Goal: Transaction & Acquisition: Book appointment/travel/reservation

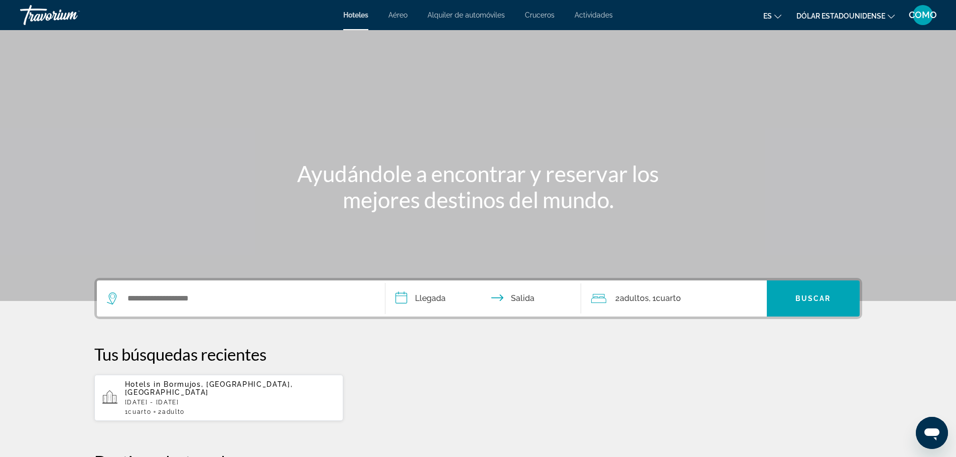
click at [538, 13] on font "Cruceros" at bounding box center [540, 15] width 30 height 8
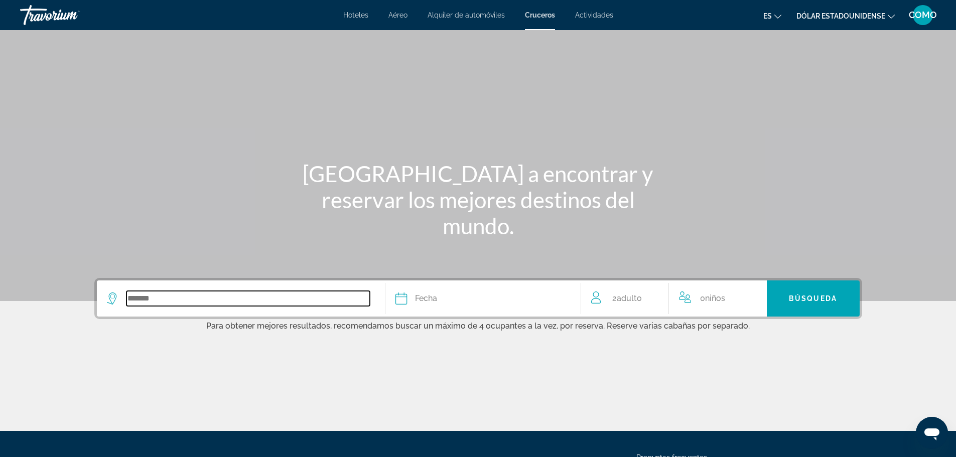
click at [130, 297] on input "Search widget" at bounding box center [247, 298] width 243 height 15
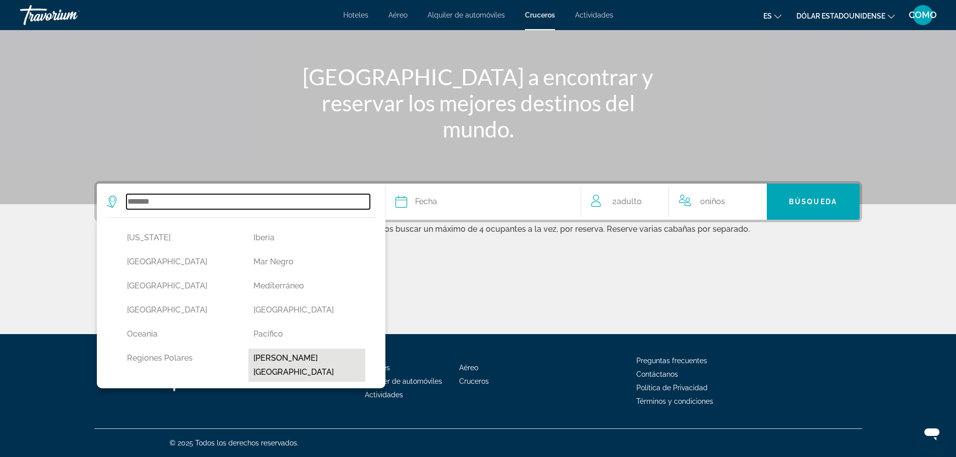
scroll to position [251, 0]
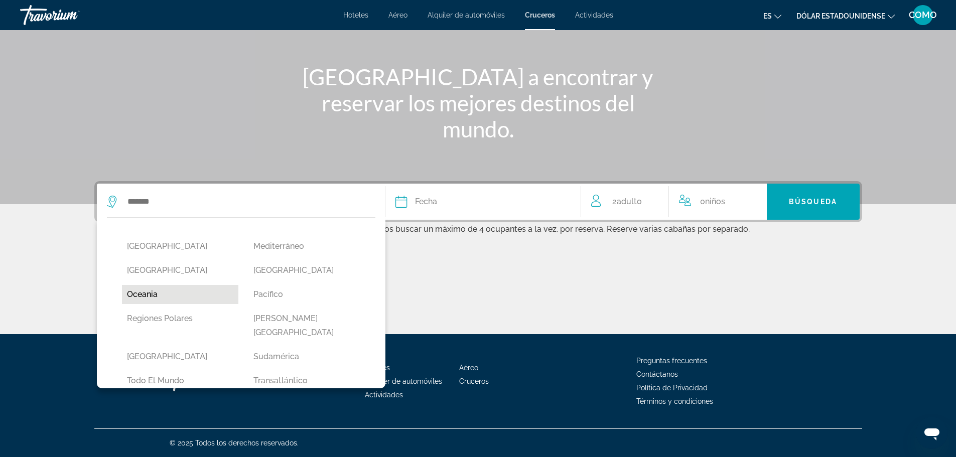
click at [138, 285] on button "Oceania" at bounding box center [180, 294] width 117 height 19
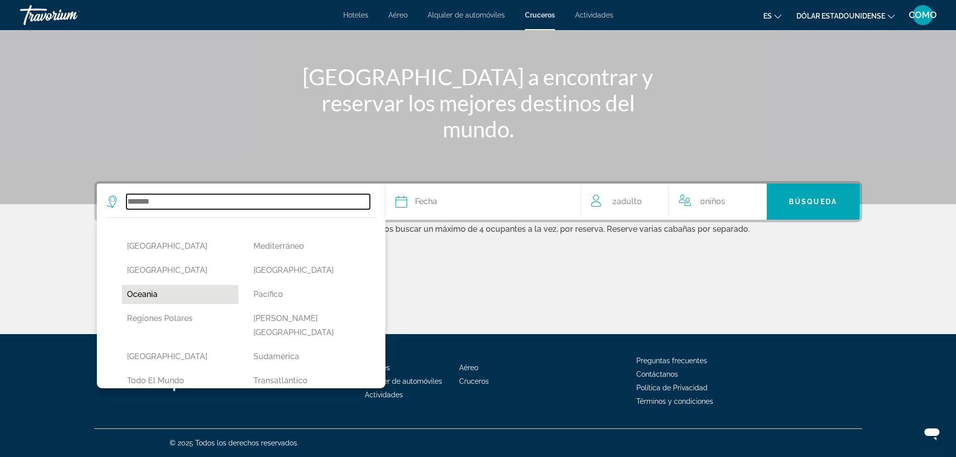
type input "*******"
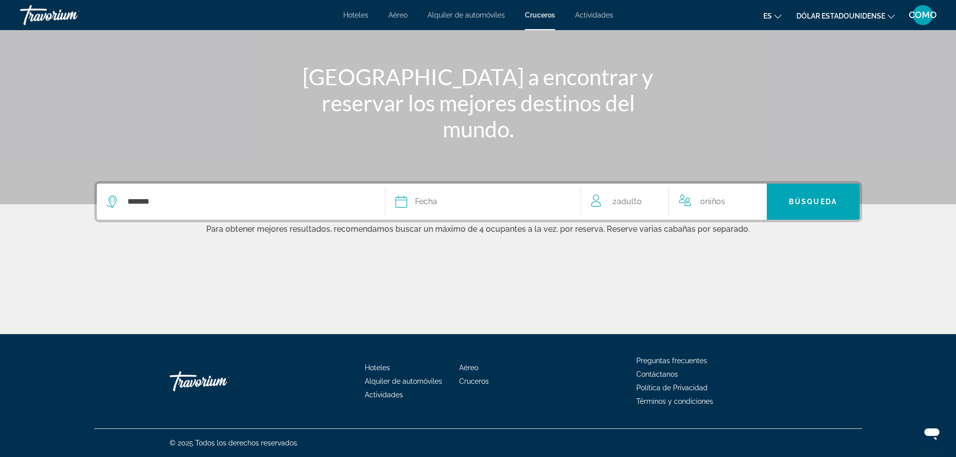
click at [430, 197] on span "Fecha" at bounding box center [426, 202] width 22 height 14
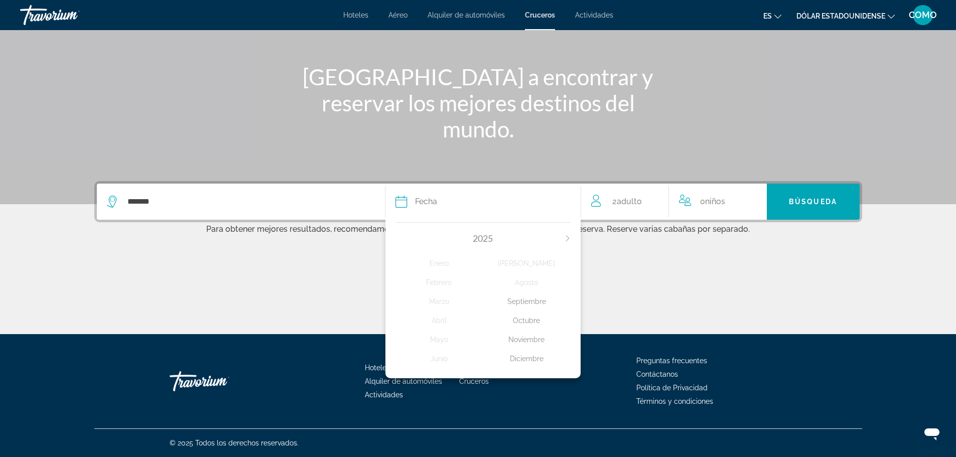
click at [533, 338] on div "Noviembre" at bounding box center [527, 340] width 88 height 18
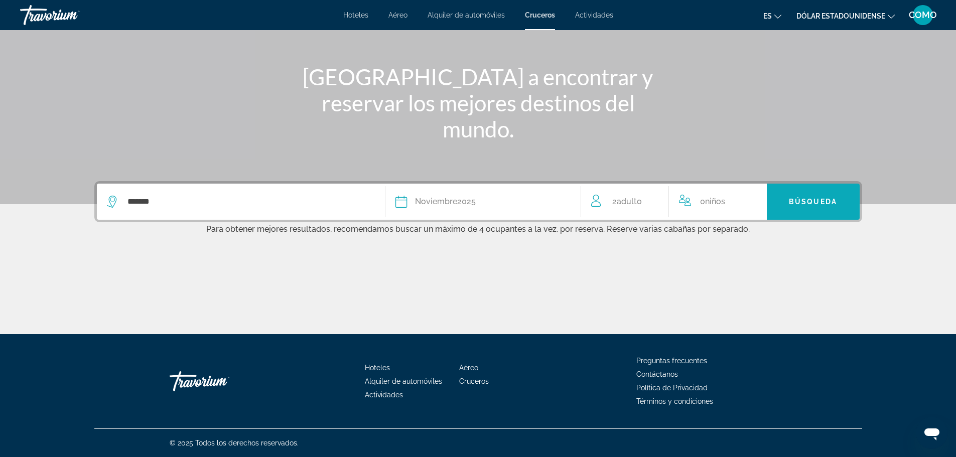
click at [798, 212] on span "Search widget" at bounding box center [813, 202] width 93 height 24
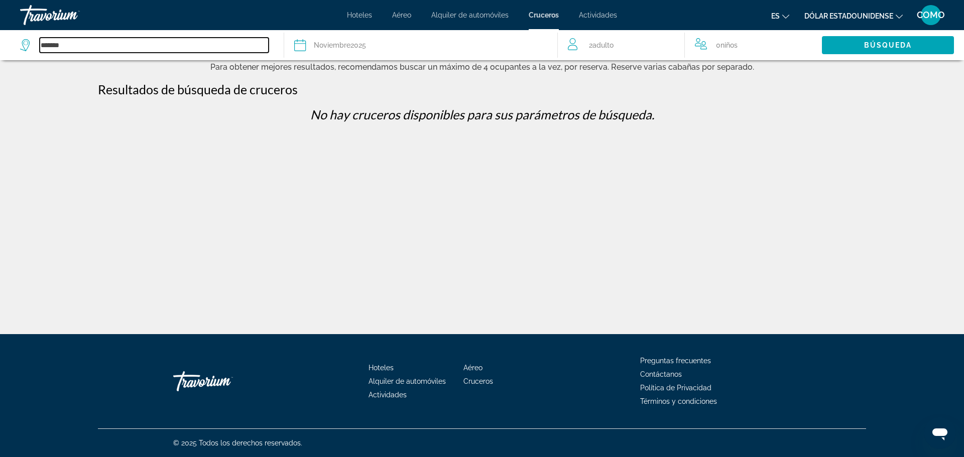
click at [48, 45] on input "*******" at bounding box center [154, 45] width 229 height 15
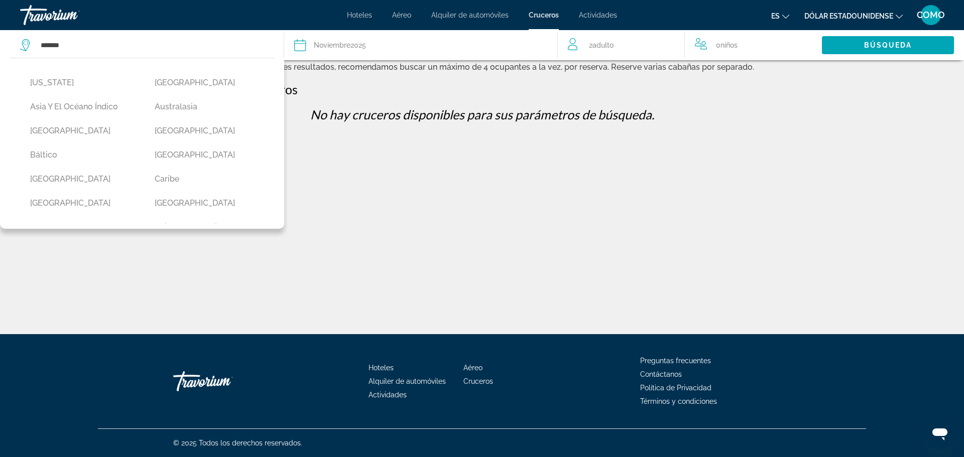
click at [167, 201] on button "[GEOGRAPHIC_DATA]" at bounding box center [207, 203] width 114 height 19
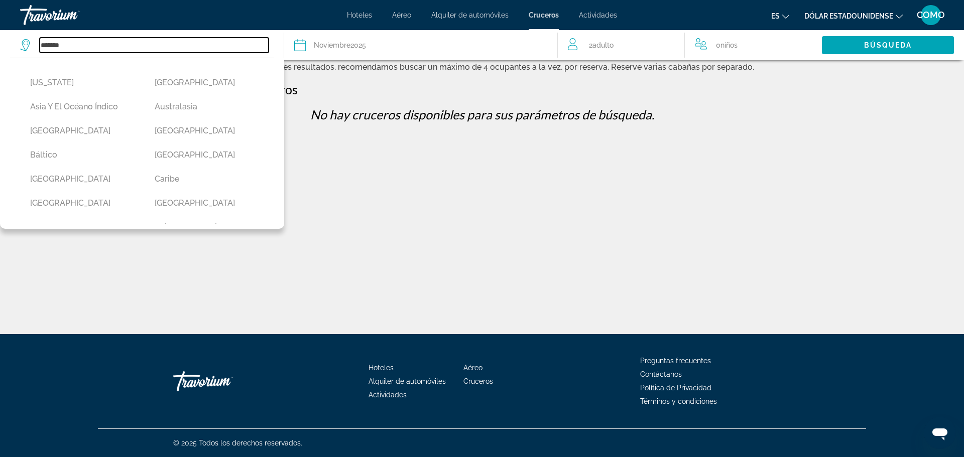
type input "*****"
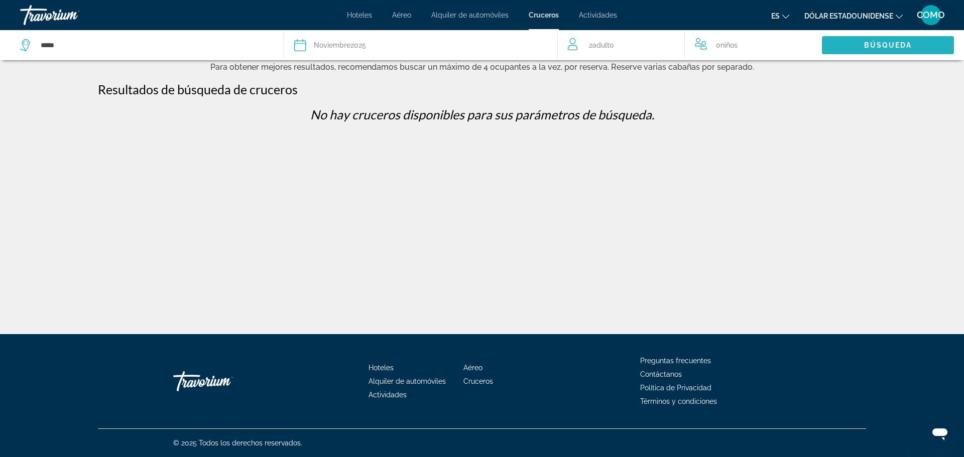
click at [860, 42] on span "Search widget" at bounding box center [888, 45] width 132 height 24
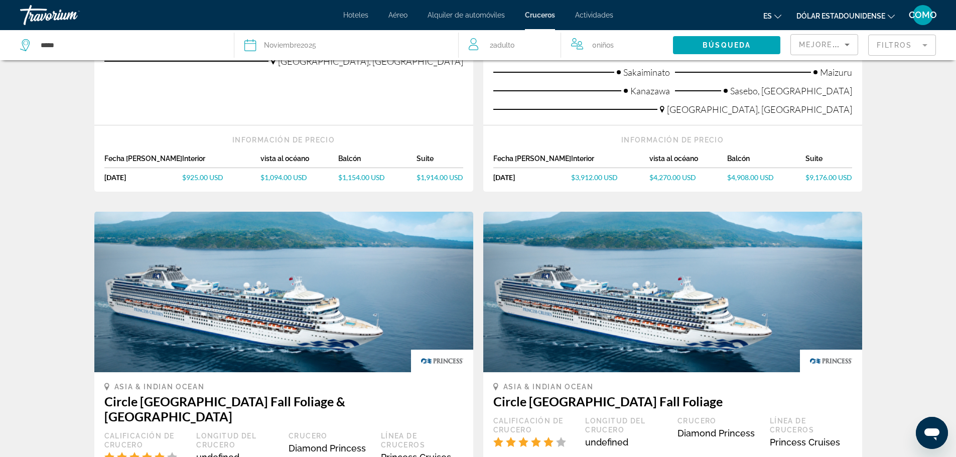
scroll to position [351, 0]
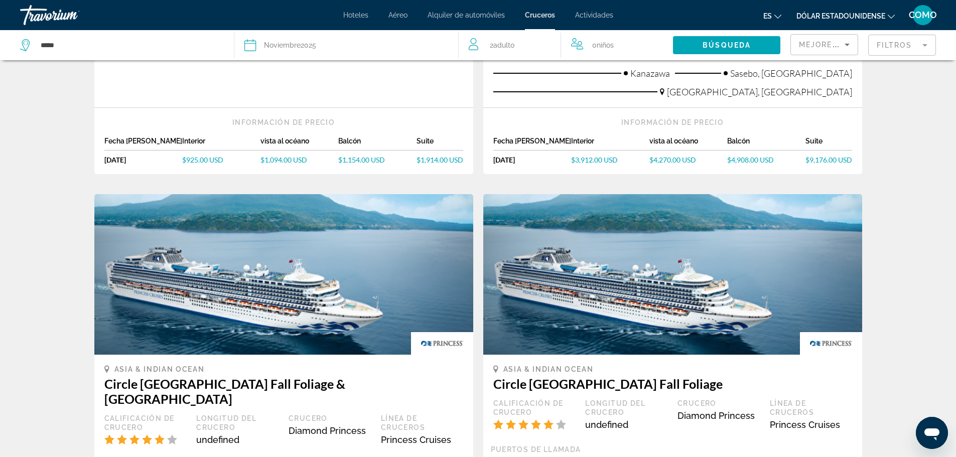
click at [345, 281] on img "Contenido principal" at bounding box center [283, 274] width 379 height 161
click at [251, 381] on div "Asia & Indian Ocean Circle [GEOGRAPHIC_DATA] Fall Foliage & [GEOGRAPHIC_DATA] C…" at bounding box center [283, 412] width 359 height 95
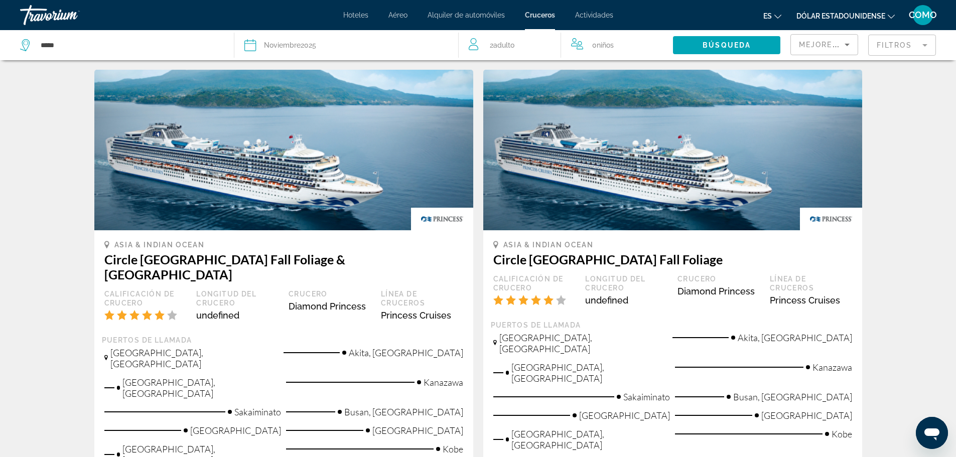
scroll to position [502, 0]
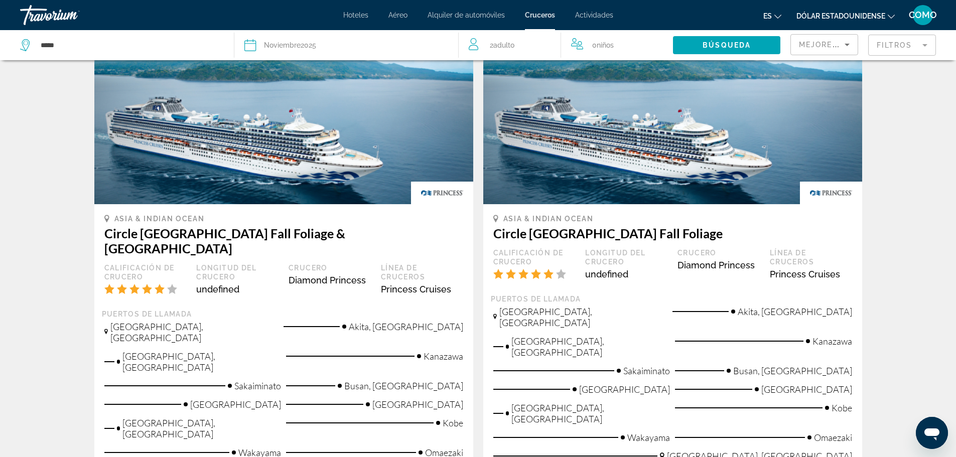
click at [447, 184] on img "Contenido principal" at bounding box center [442, 193] width 62 height 23
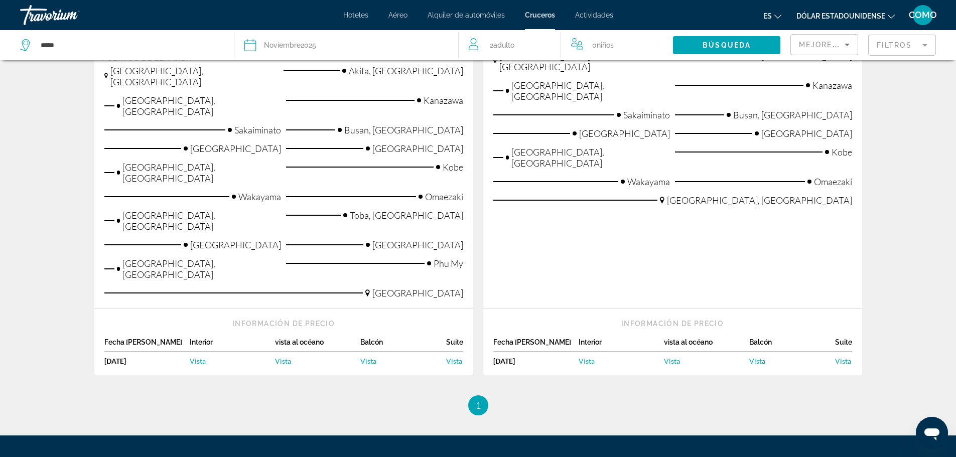
scroll to position [778, 0]
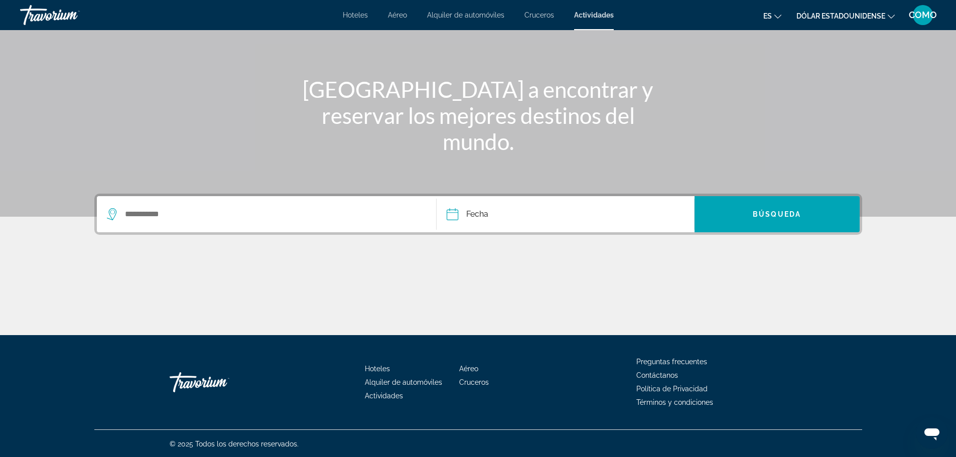
scroll to position [85, 0]
